Goal: Task Accomplishment & Management: Use online tool/utility

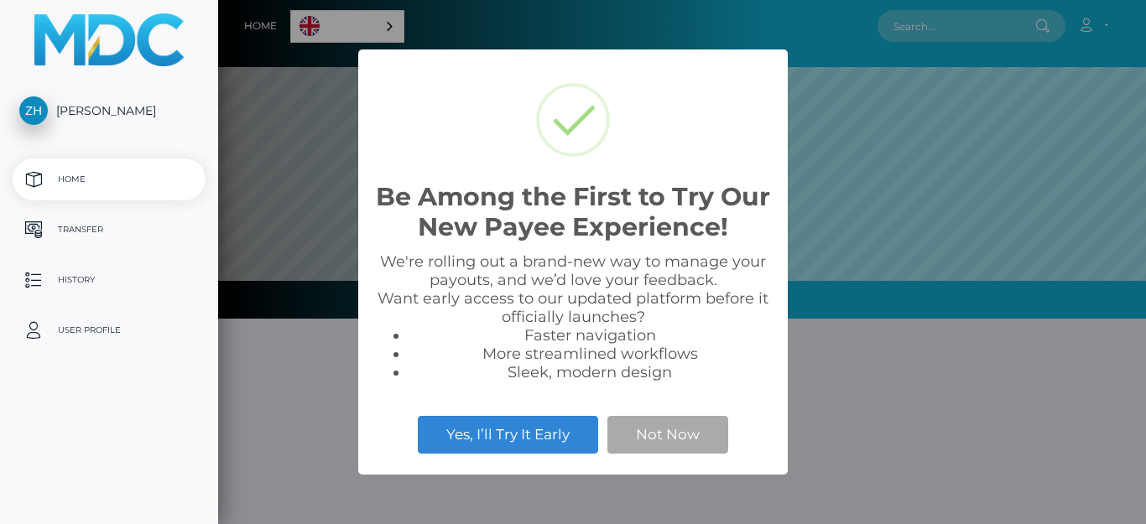
scroll to position [319, 928]
select select
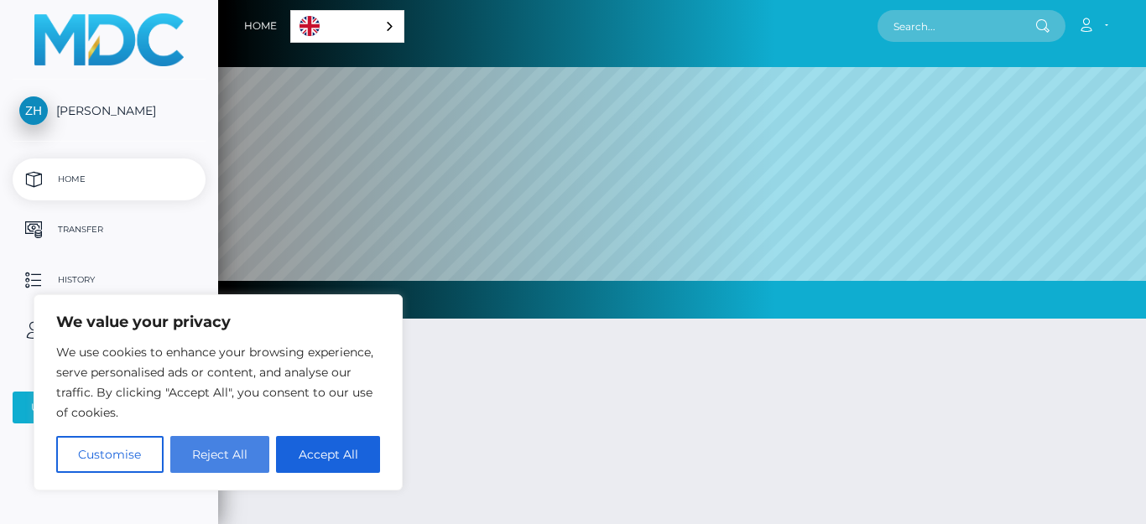
click at [223, 455] on button "Reject All" at bounding box center [220, 454] width 100 height 37
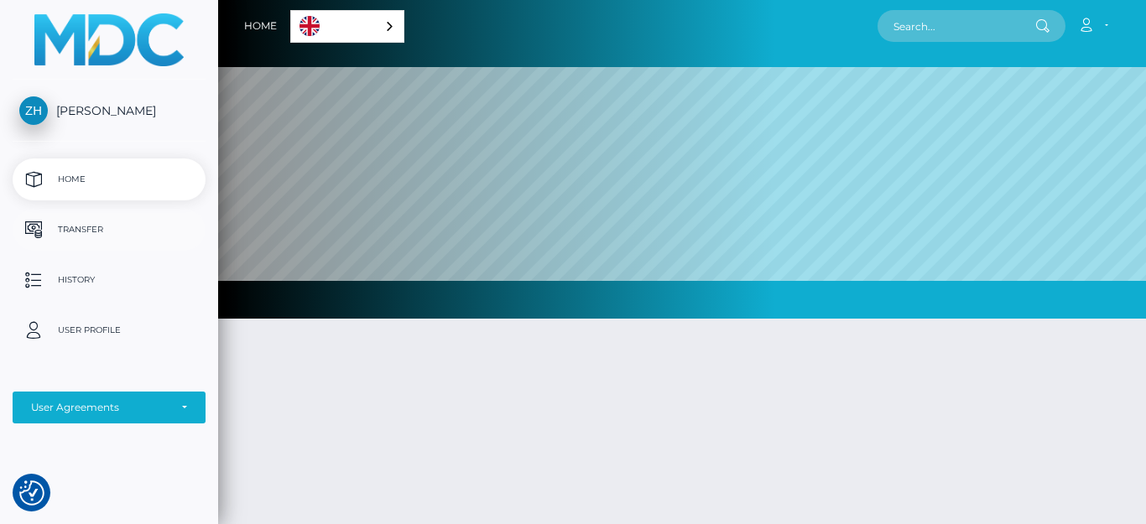
click at [78, 237] on p "Transfer" at bounding box center [109, 229] width 180 height 25
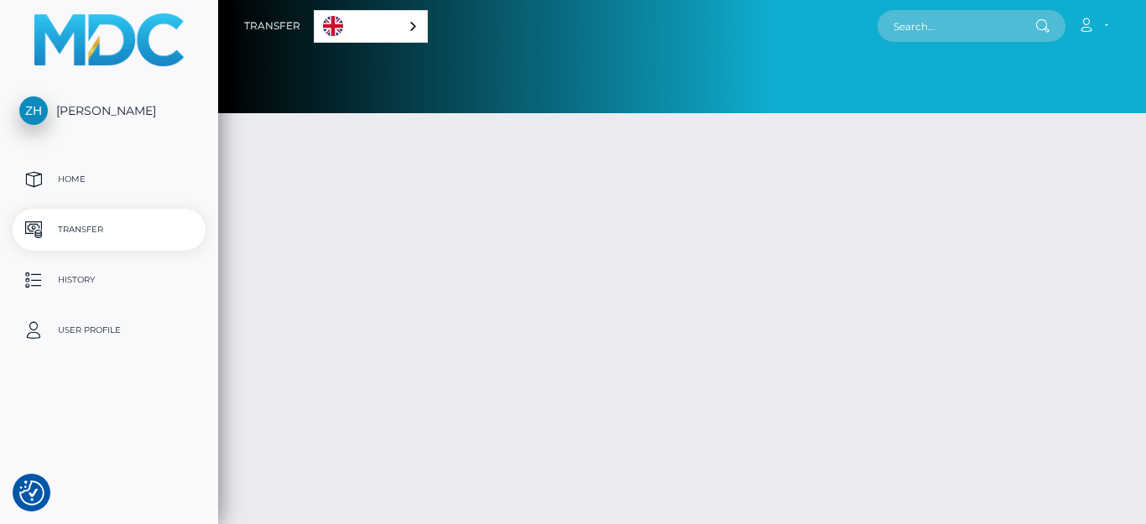
select select
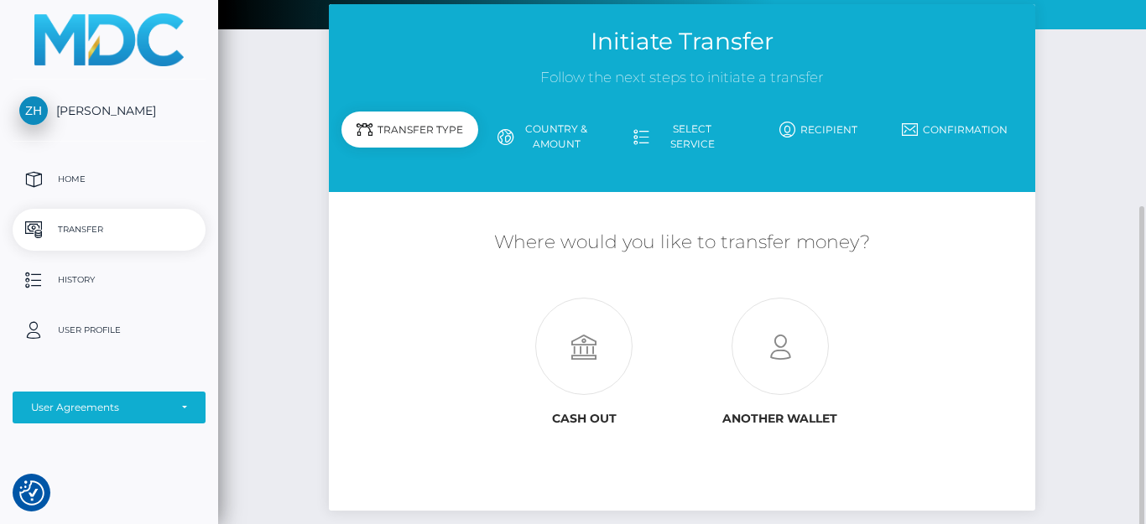
scroll to position [193, 0]
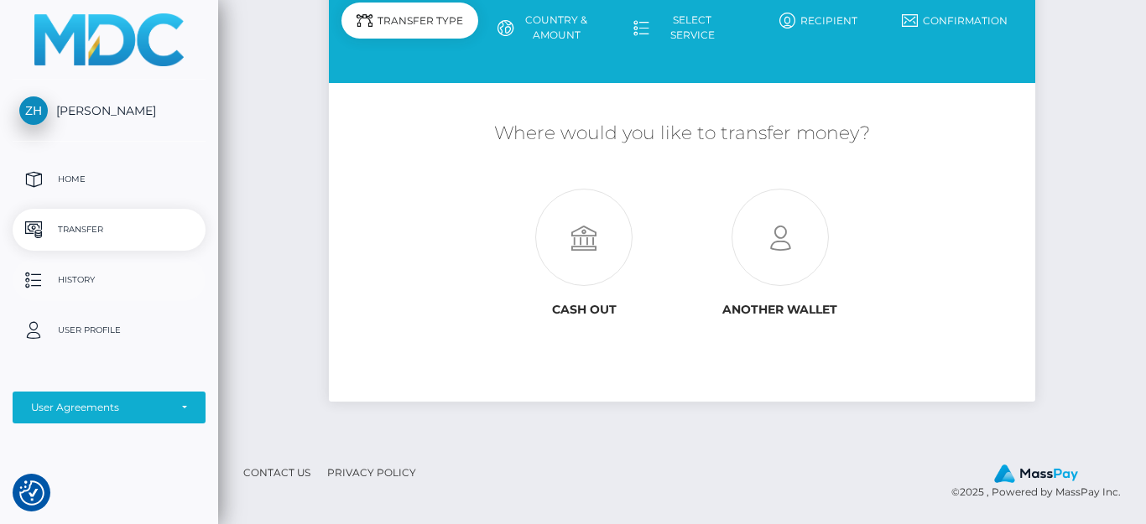
click at [80, 271] on p "History" at bounding box center [109, 280] width 180 height 25
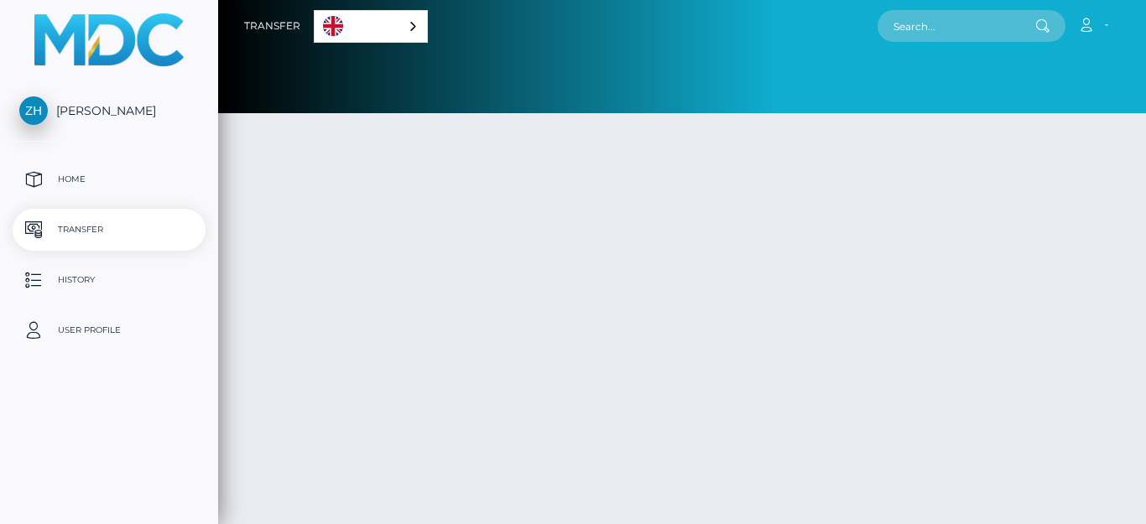
select select
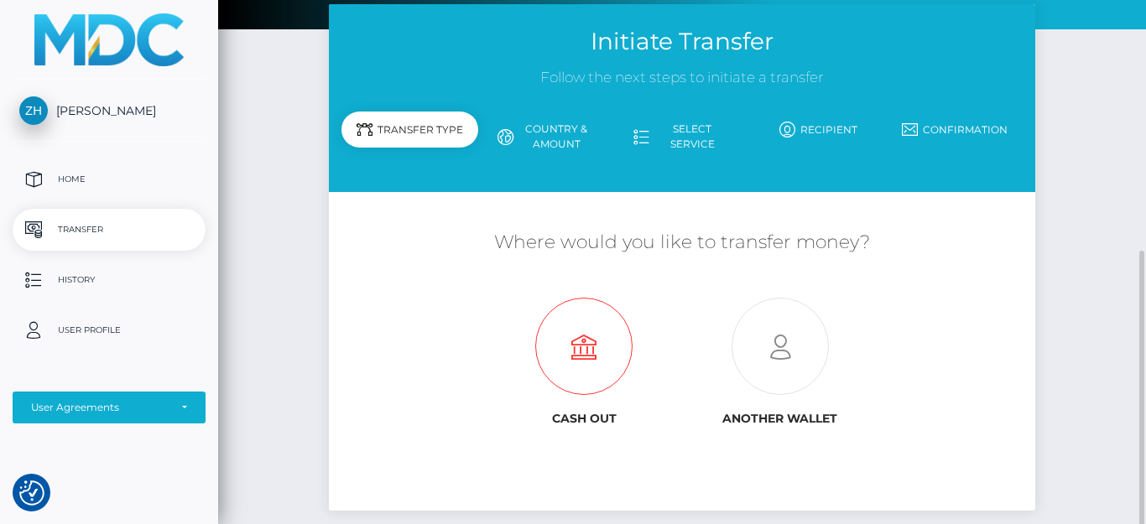
scroll to position [193, 0]
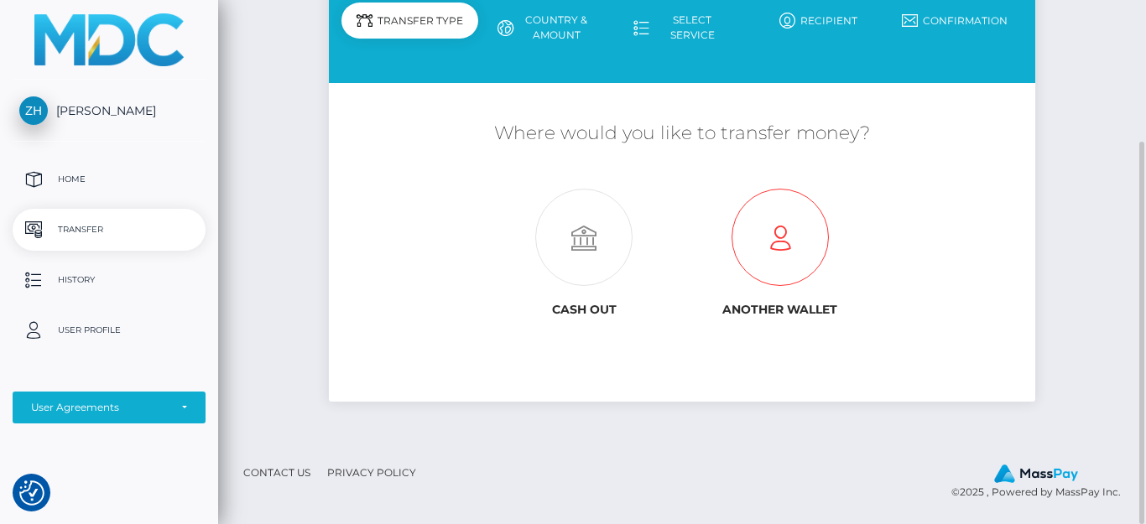
click at [785, 245] on icon at bounding box center [780, 238] width 196 height 97
